Goal: Transaction & Acquisition: Purchase product/service

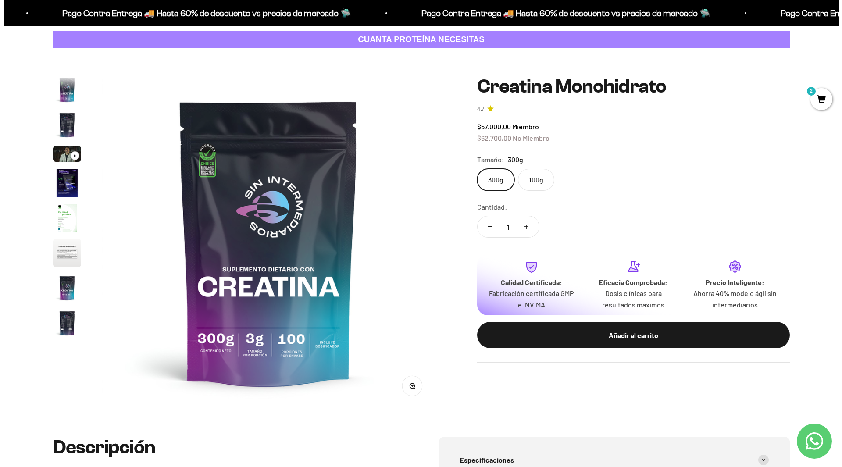
scroll to position [36, 0]
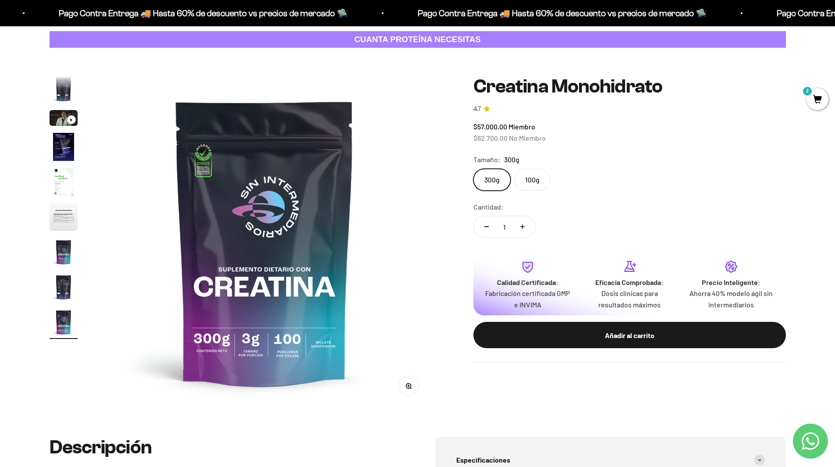
click at [821, 100] on span "2" at bounding box center [818, 99] width 22 height 22
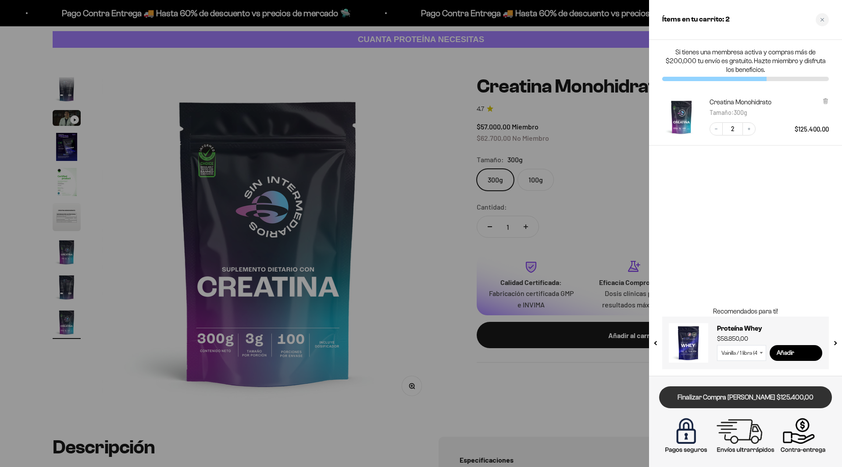
click at [758, 398] on link "Finalizar Compra [PERSON_NAME] $125.400,00" at bounding box center [745, 397] width 173 height 22
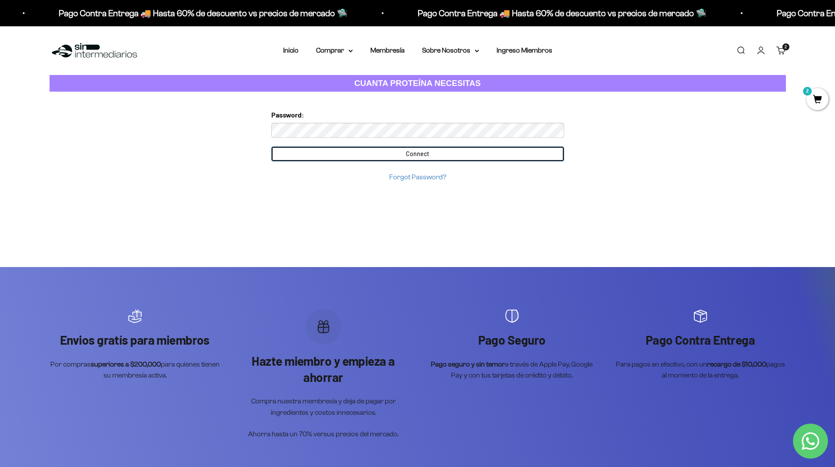
click at [399, 153] on input "Connect" at bounding box center [417, 153] width 293 height 15
